Goal: Task Accomplishment & Management: Manage account settings

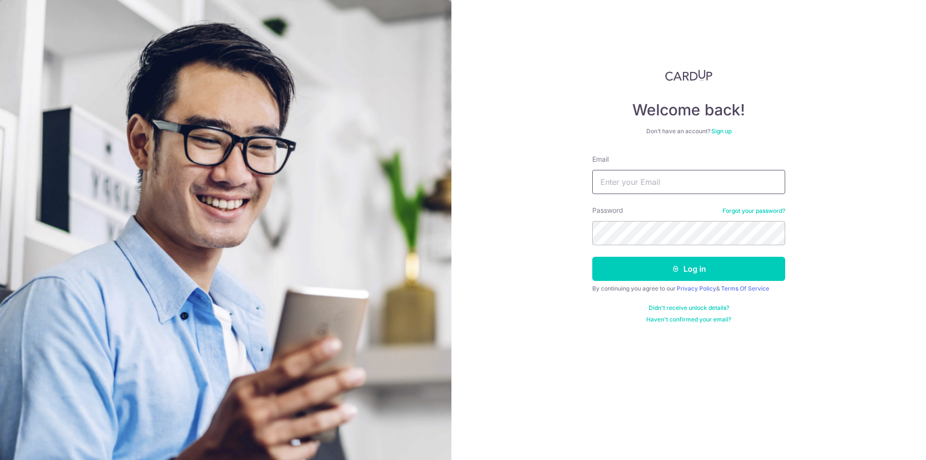
type input "[PERSON_NAME][EMAIL_ADDRESS][DOMAIN_NAME]"
click at [592, 257] on button "Log in" at bounding box center [688, 269] width 193 height 24
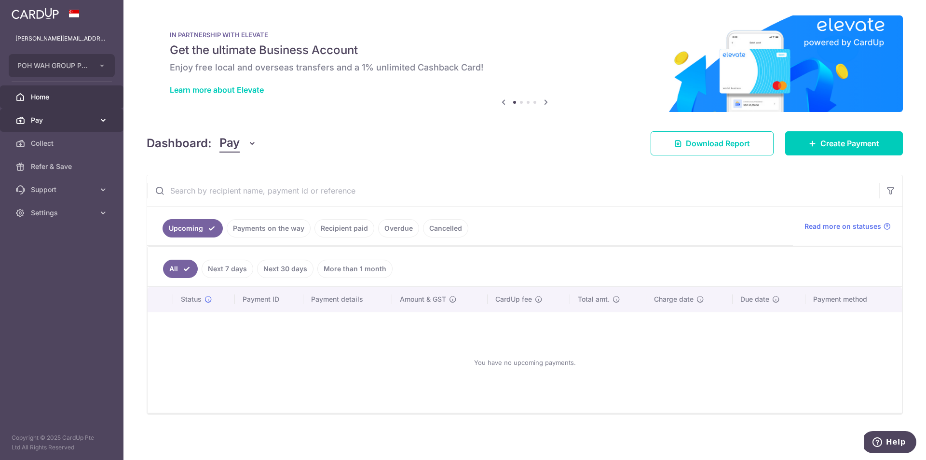
click at [45, 120] on span "Pay" at bounding box center [63, 120] width 64 height 10
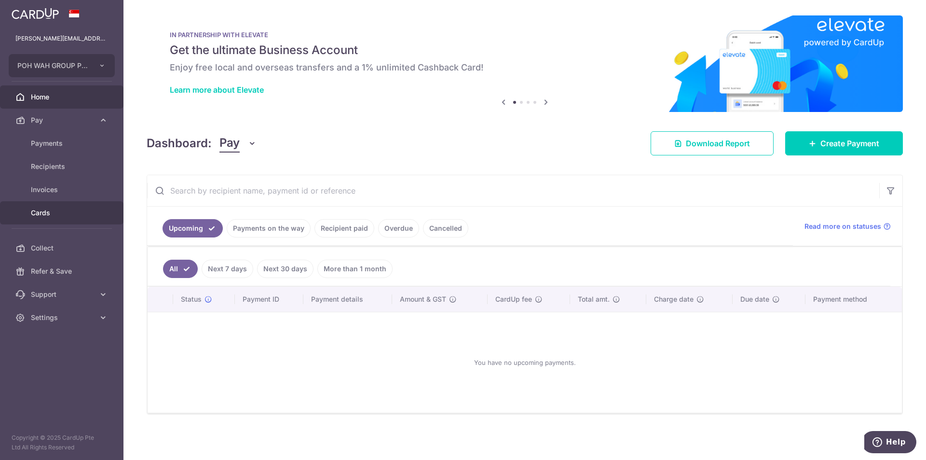
click at [54, 208] on span "Cards" at bounding box center [63, 213] width 64 height 10
